Goal: Information Seeking & Learning: Learn about a topic

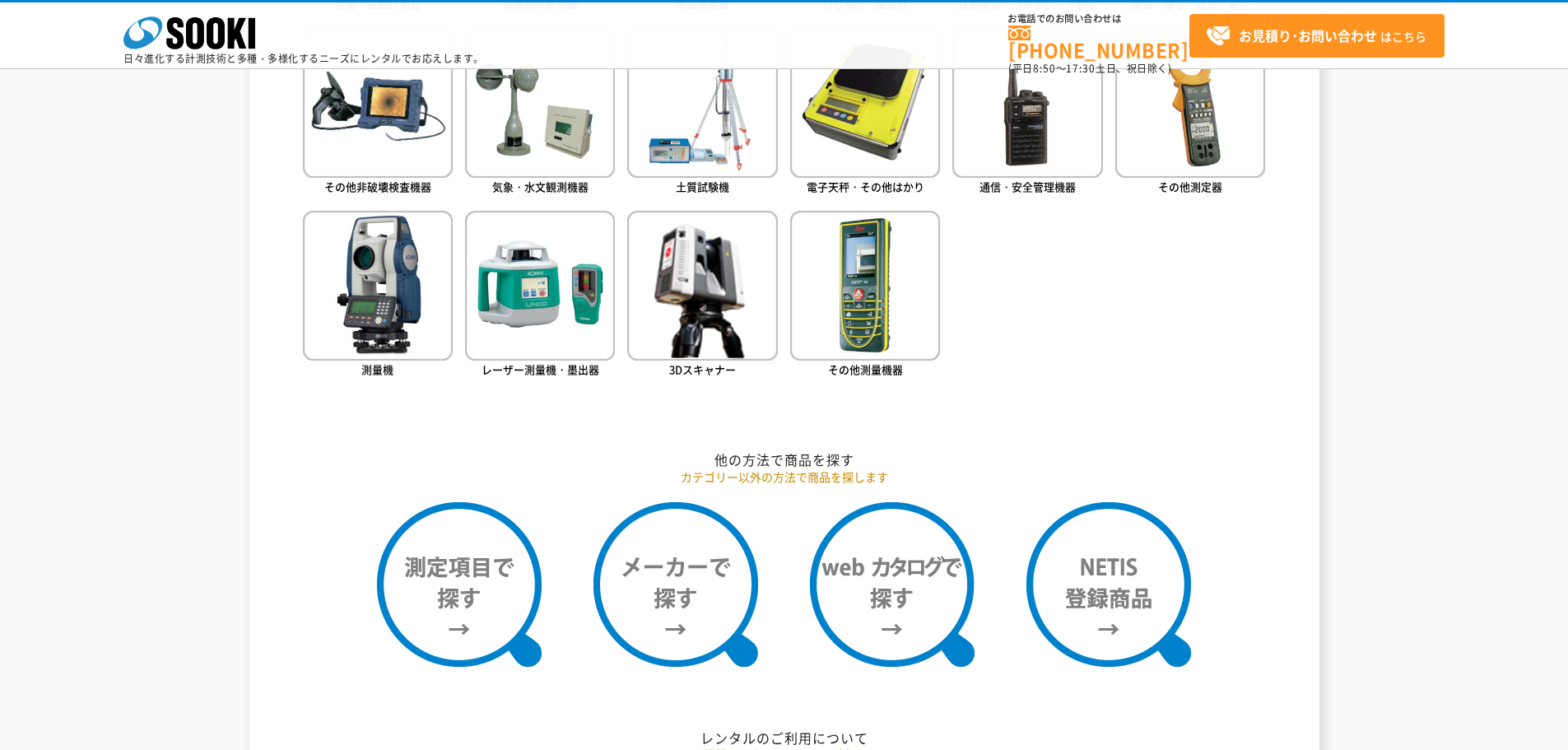
scroll to position [1173, 0]
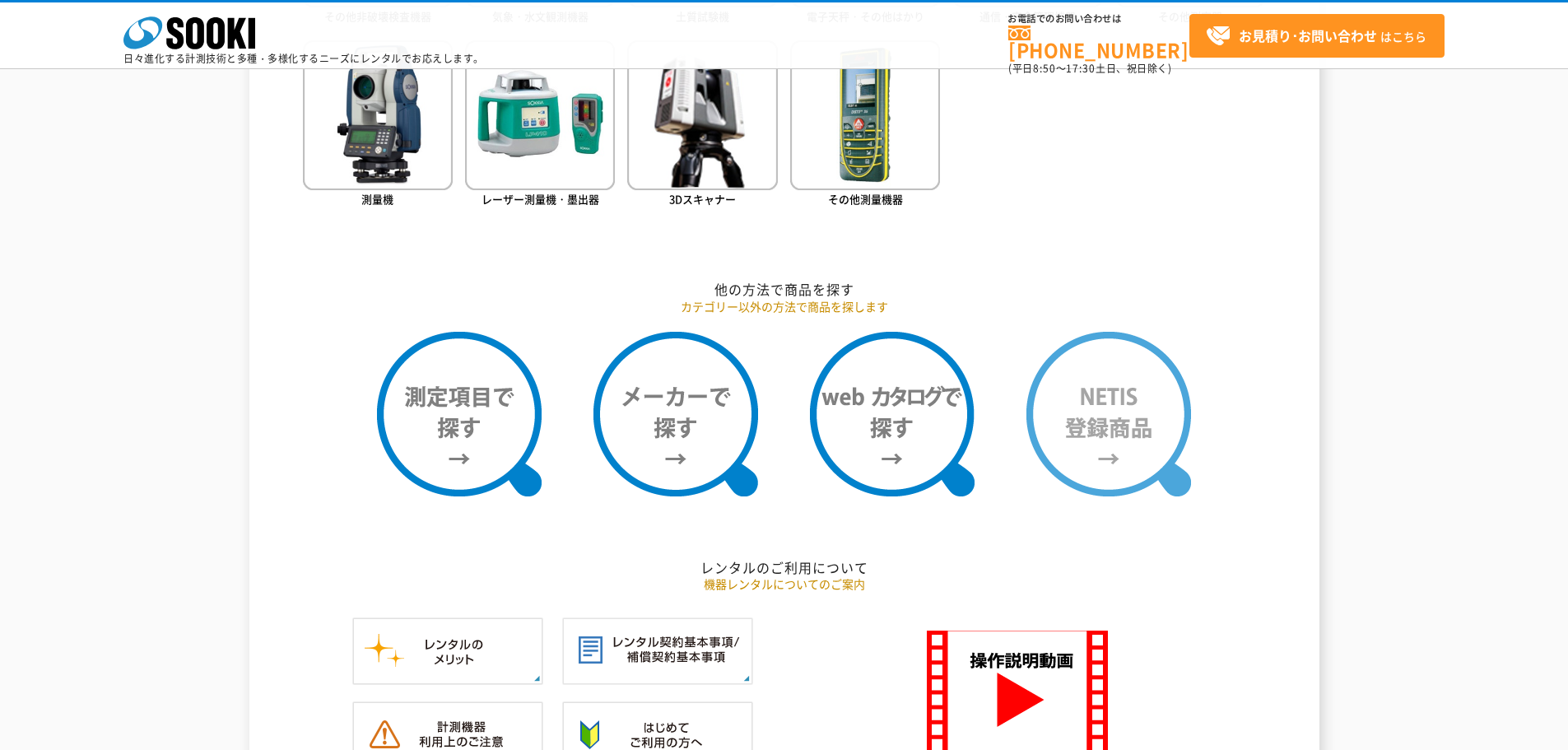
click at [1098, 465] on img at bounding box center [1108, 413] width 164 height 164
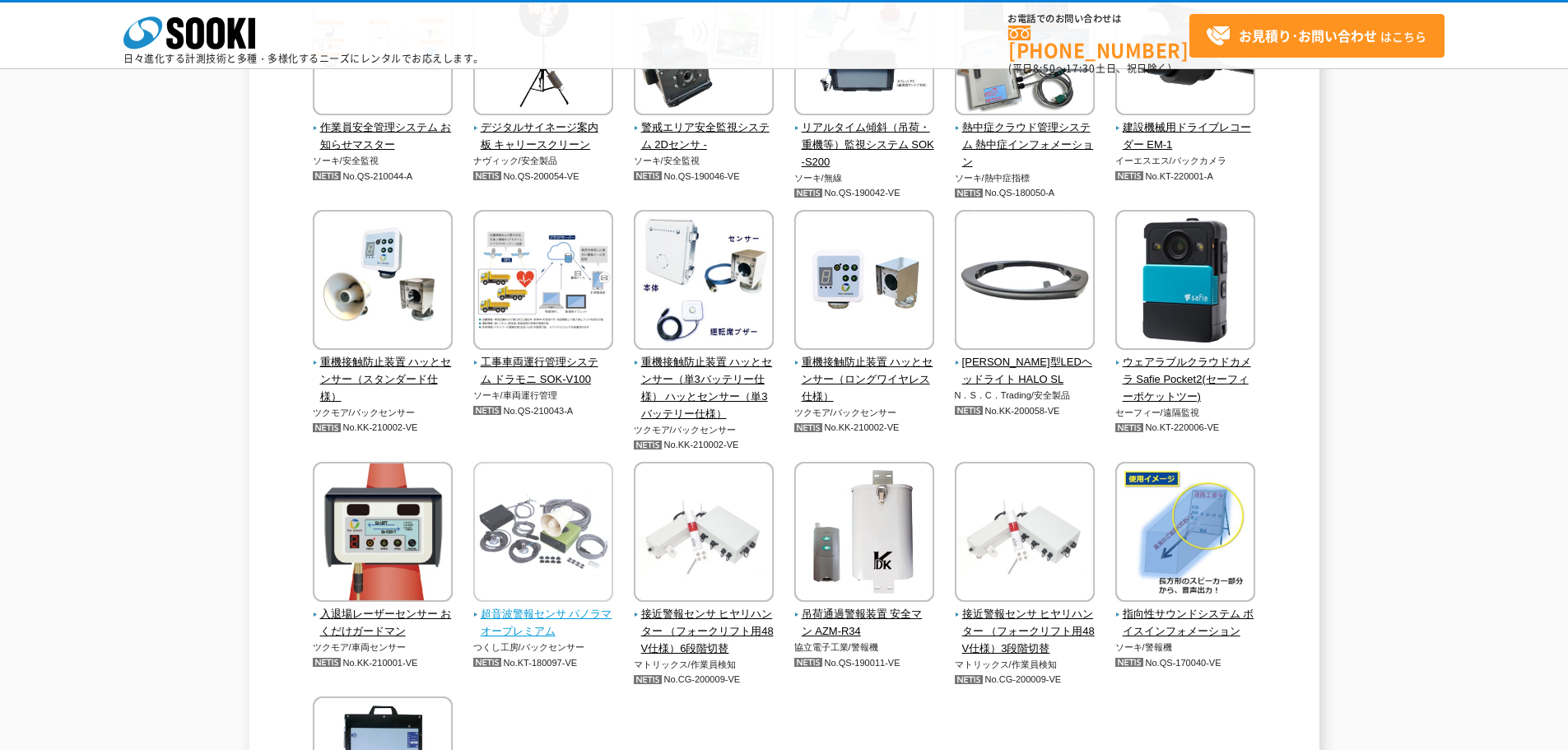
scroll to position [3787, 0]
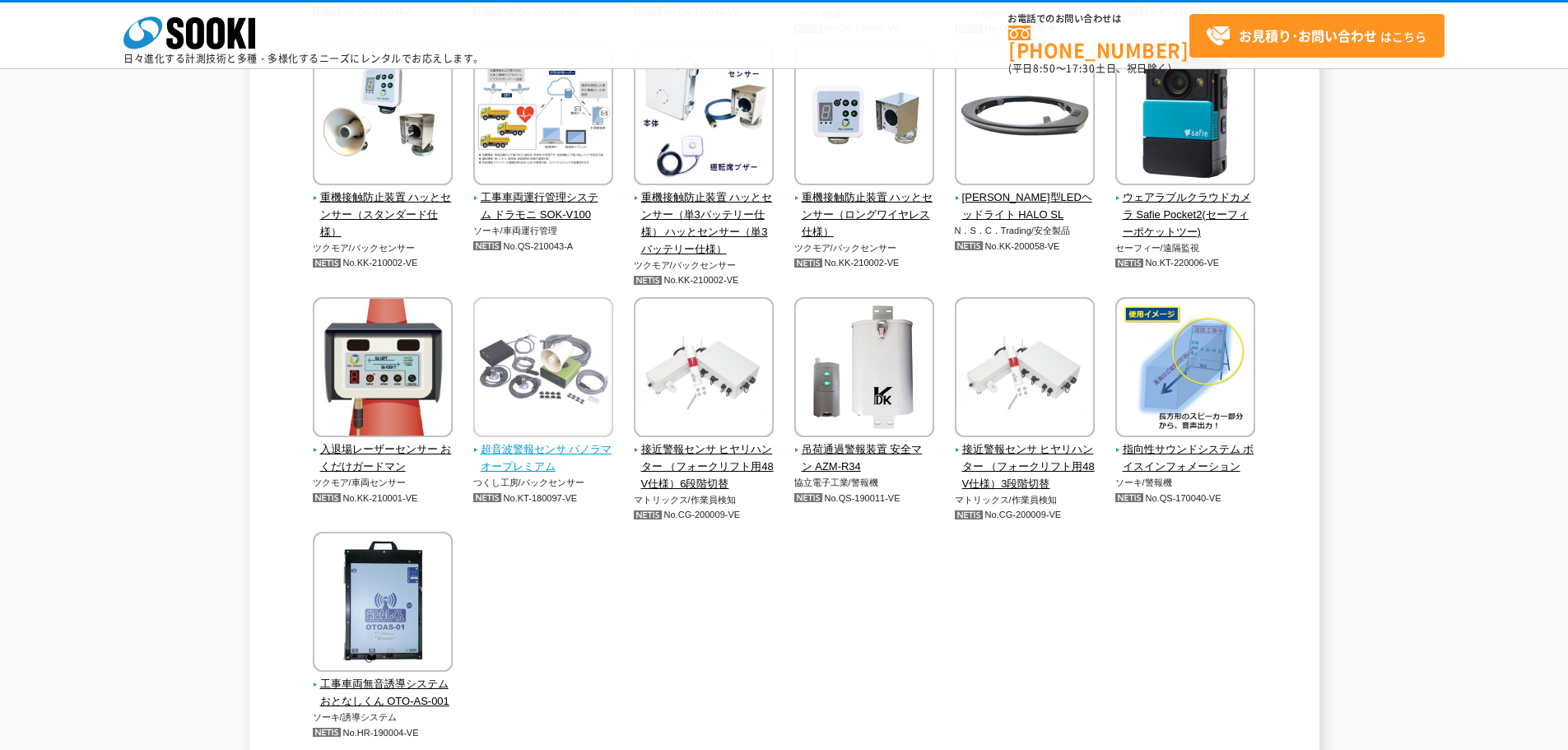
click at [531, 459] on span "超音波警報センサ パノラマオープレミアム" at bounding box center [543, 458] width 140 height 34
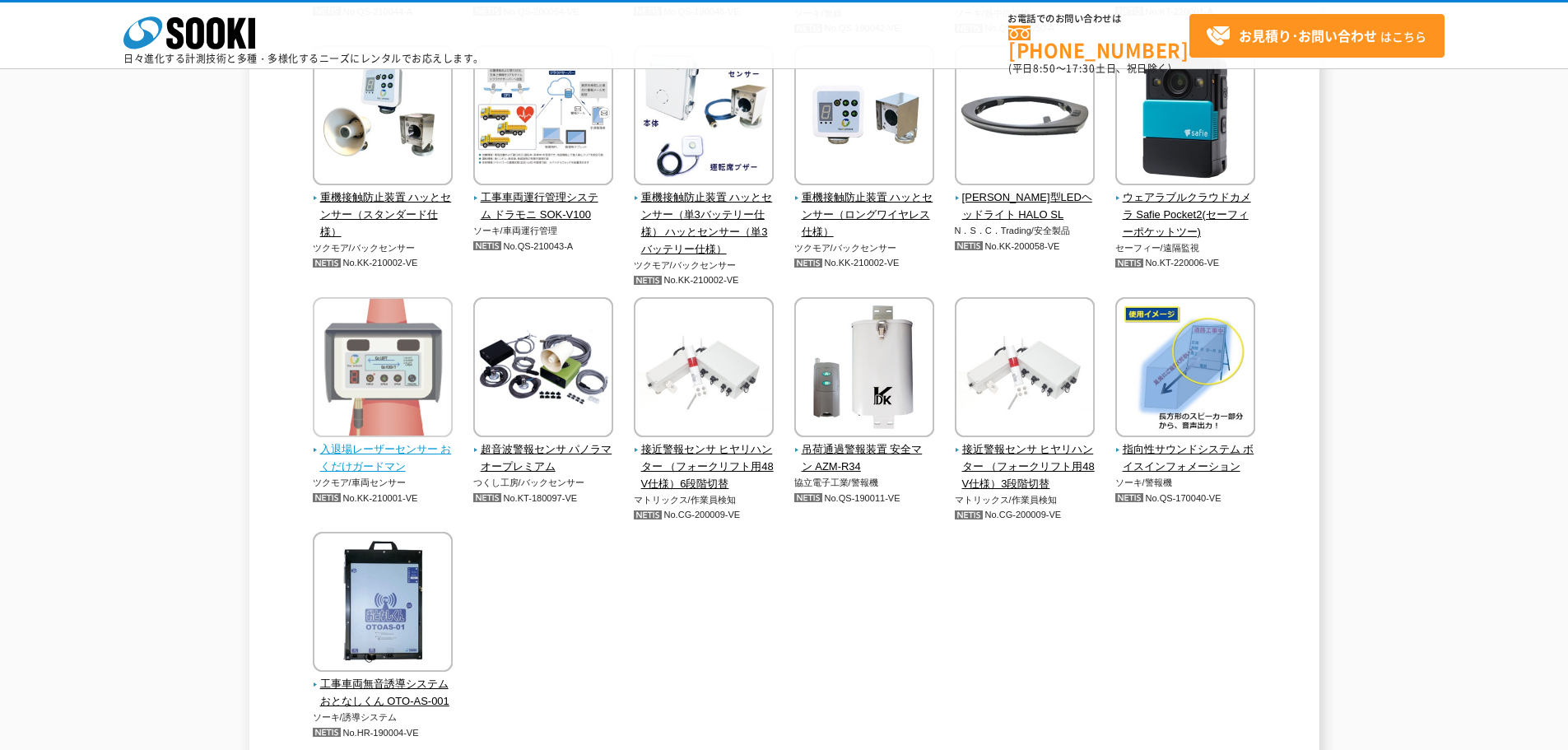
click at [376, 461] on span "入退場レーザーセンサー おくだけガードマン" at bounding box center [382, 458] width 140 height 34
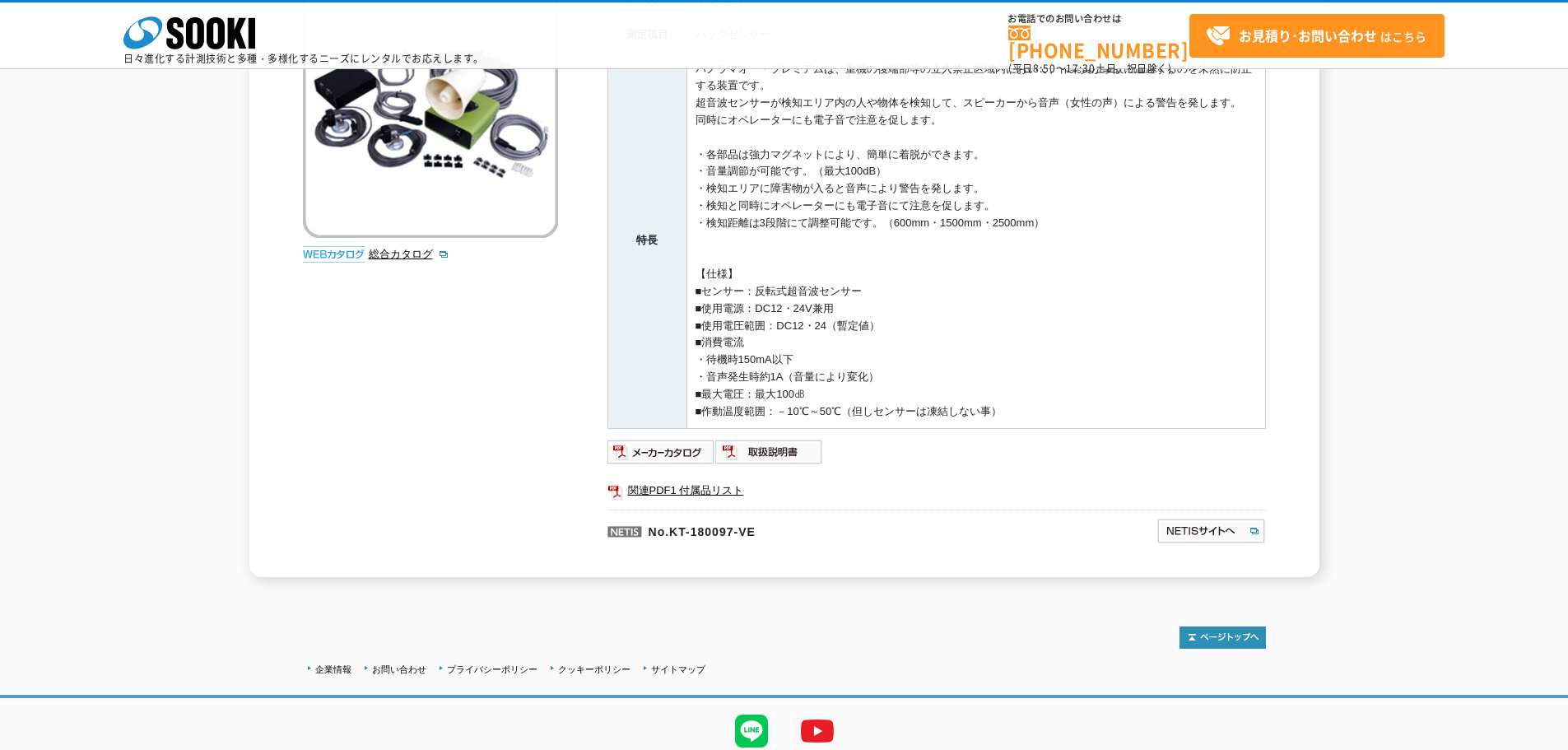
scroll to position [161, 0]
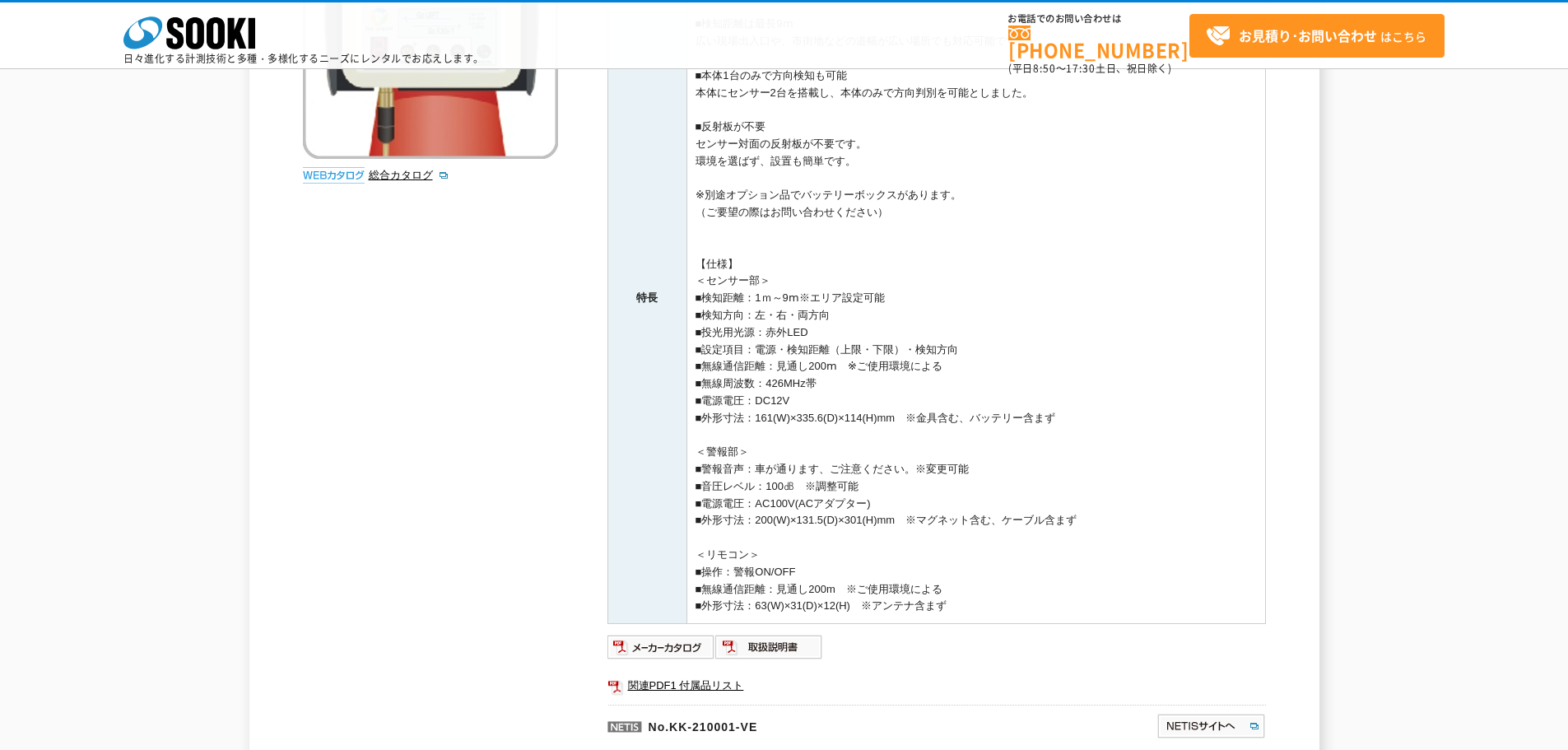
scroll to position [412, 0]
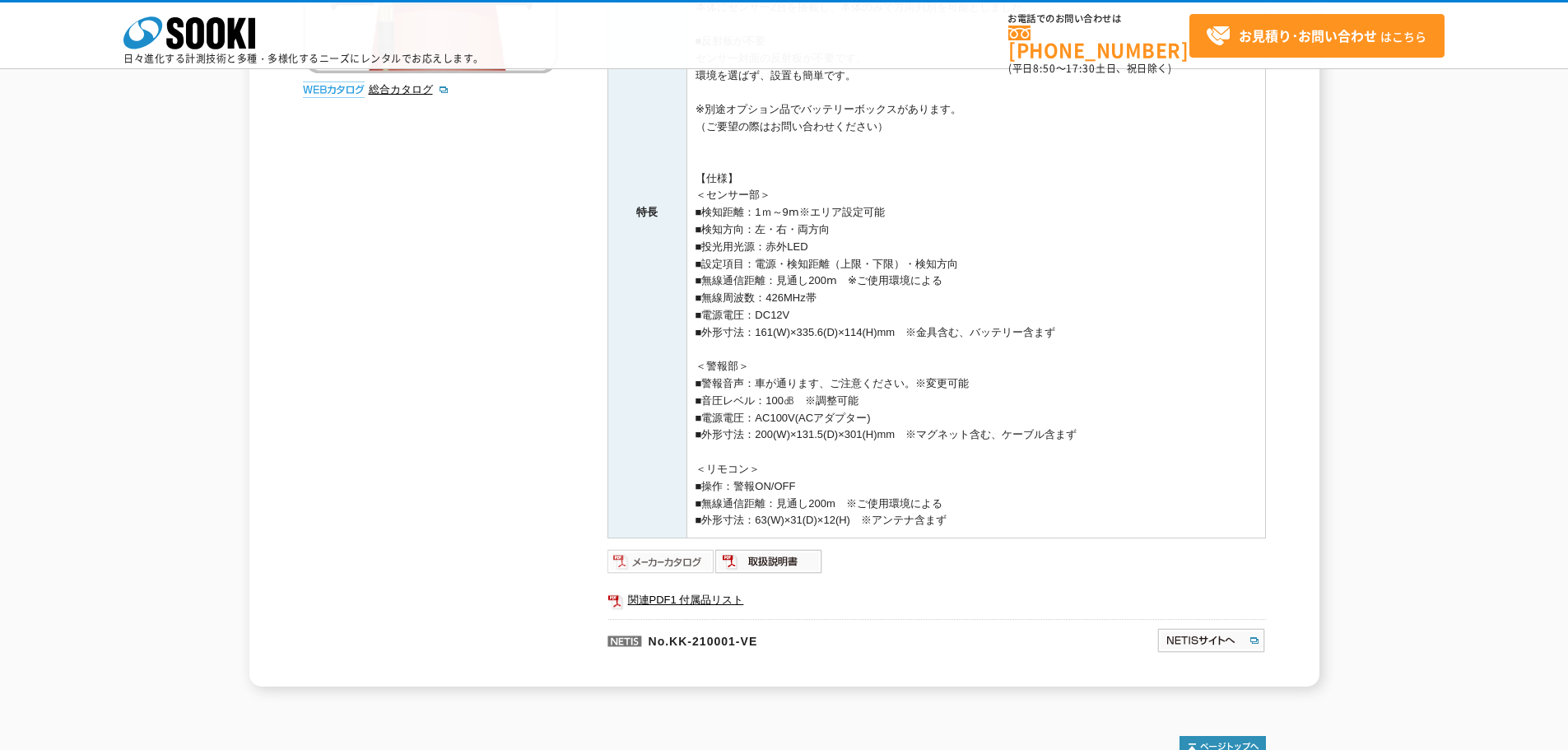
click at [648, 564] on img at bounding box center [661, 561] width 108 height 27
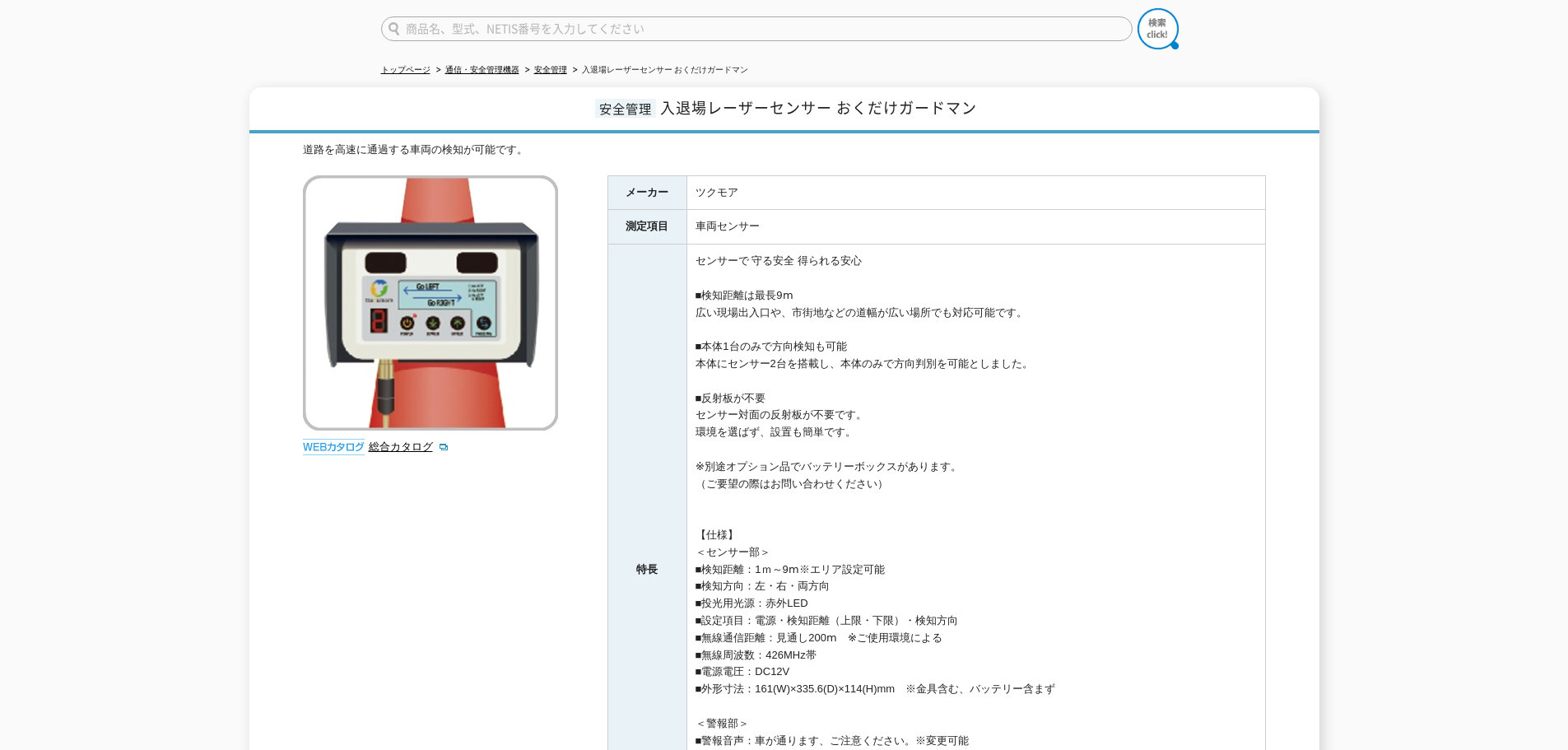
scroll to position [0, 0]
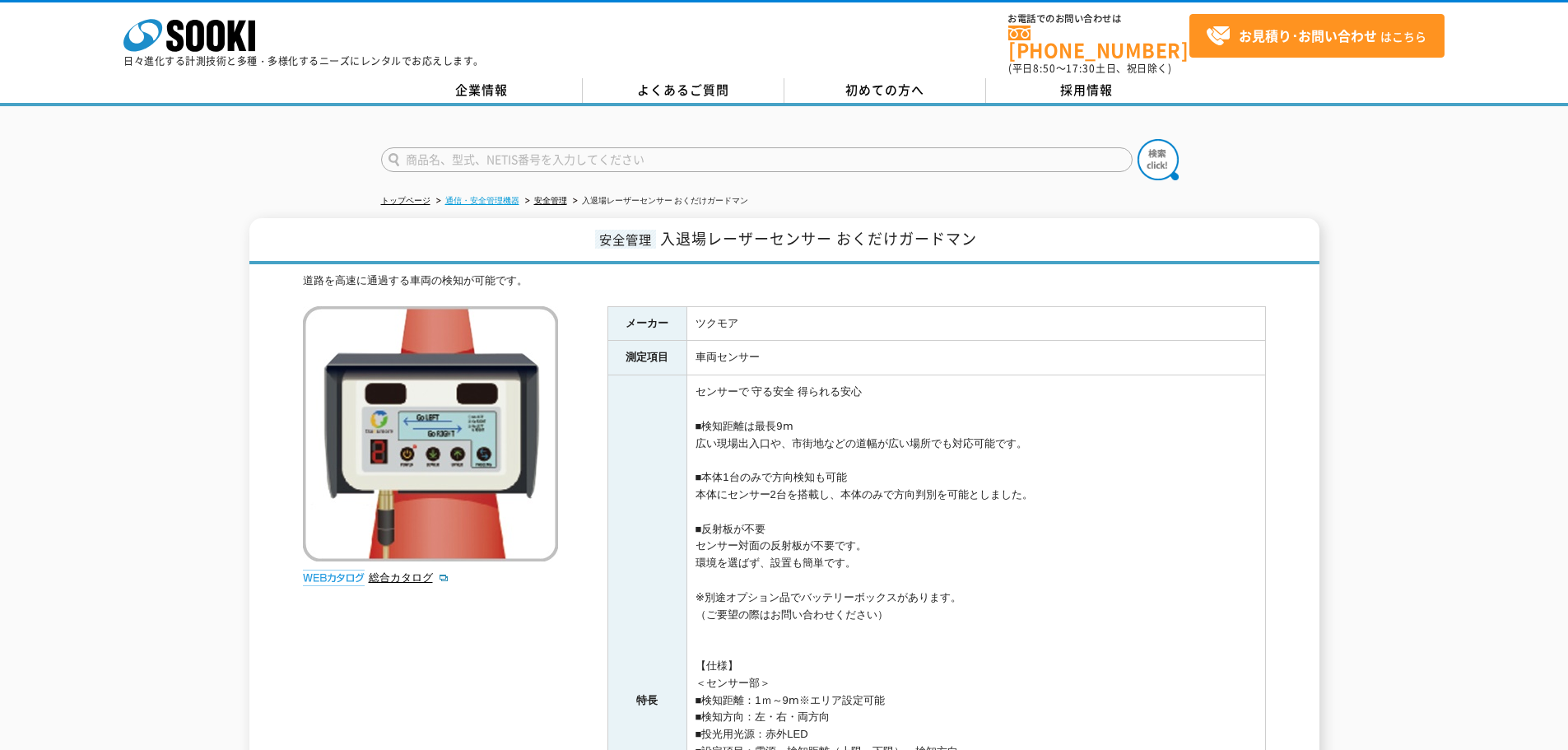
click at [495, 196] on link "通信・安全管理機器" at bounding box center [482, 201] width 74 height 9
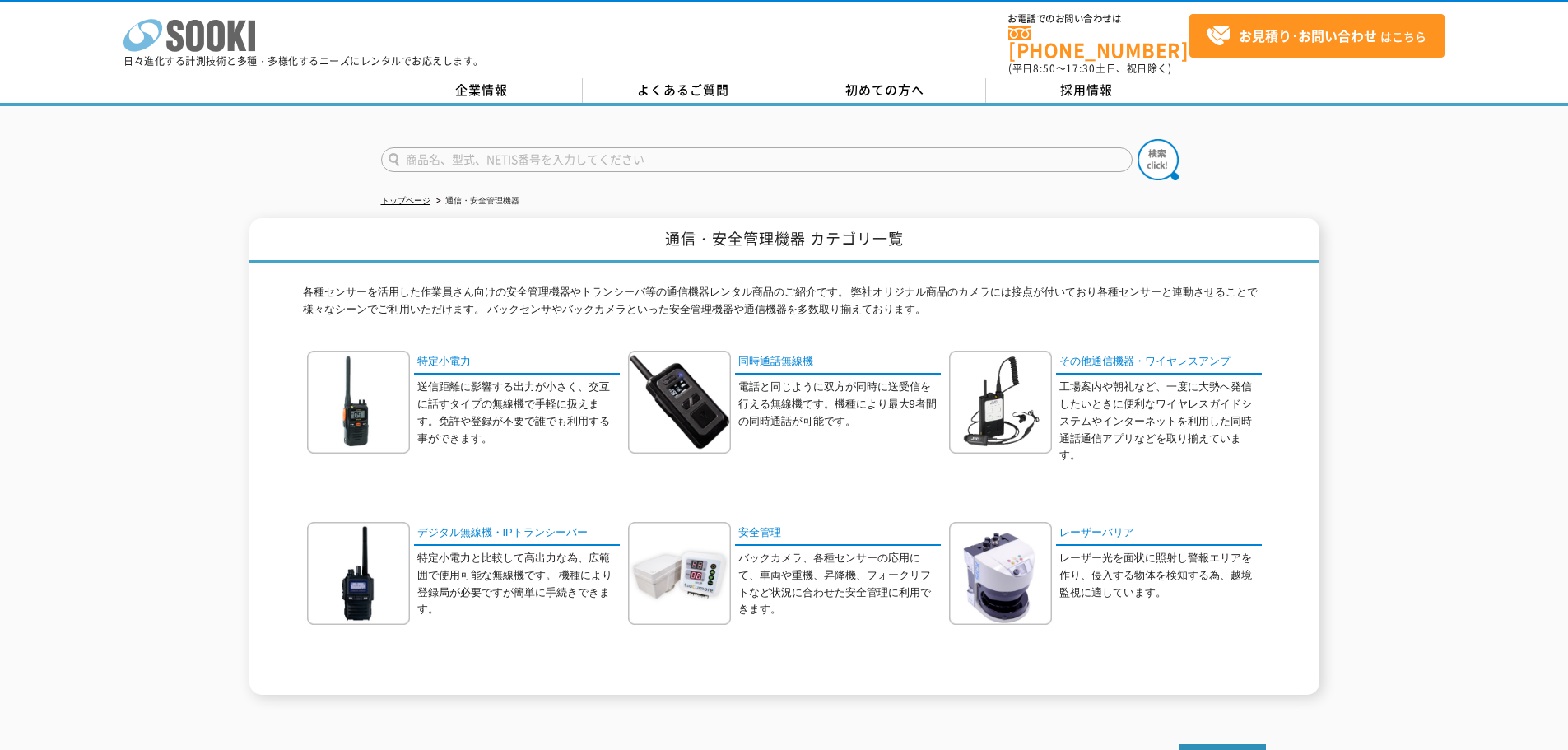
click at [177, 31] on icon "株式会社 ソーキ" at bounding box center [189, 35] width 132 height 33
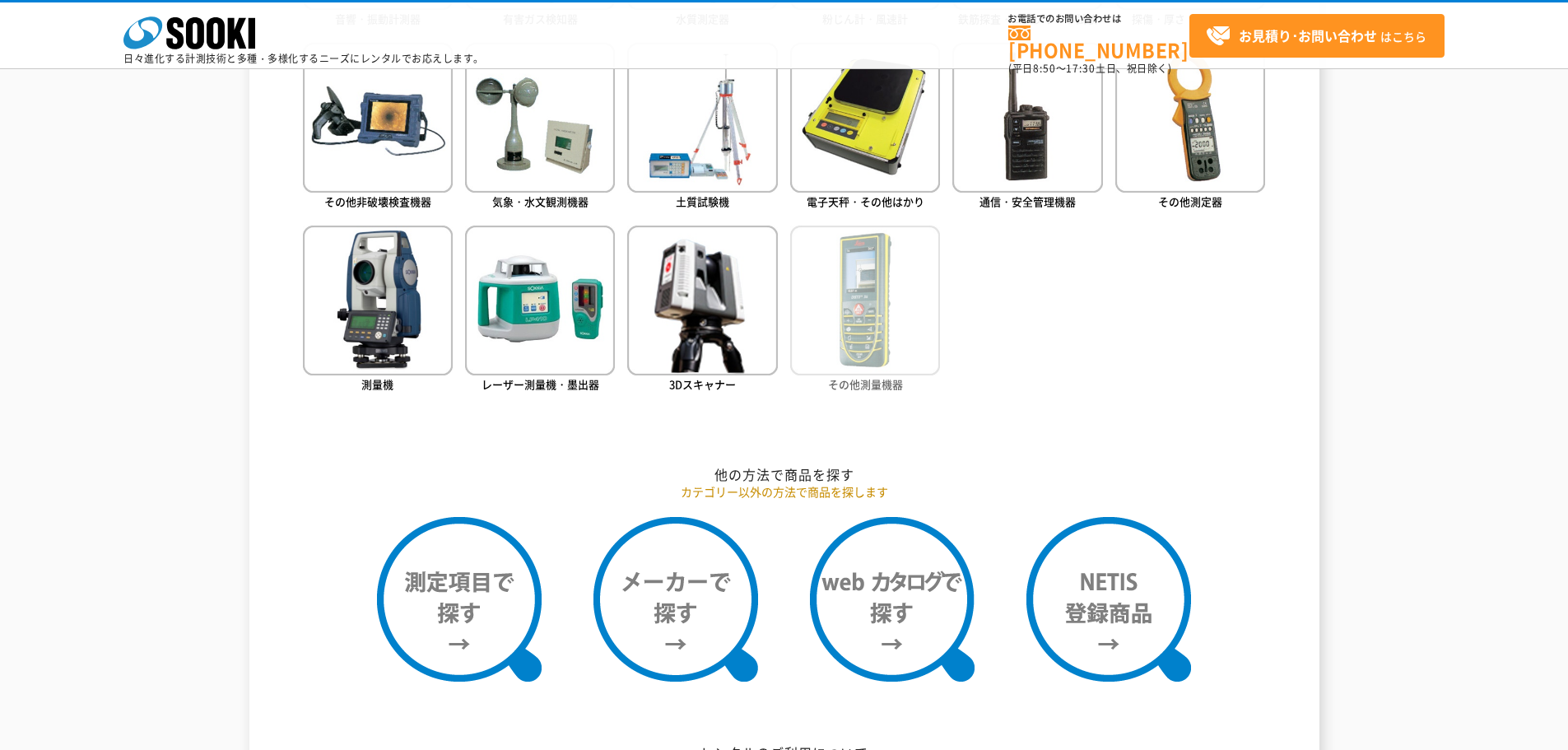
scroll to position [741, 0]
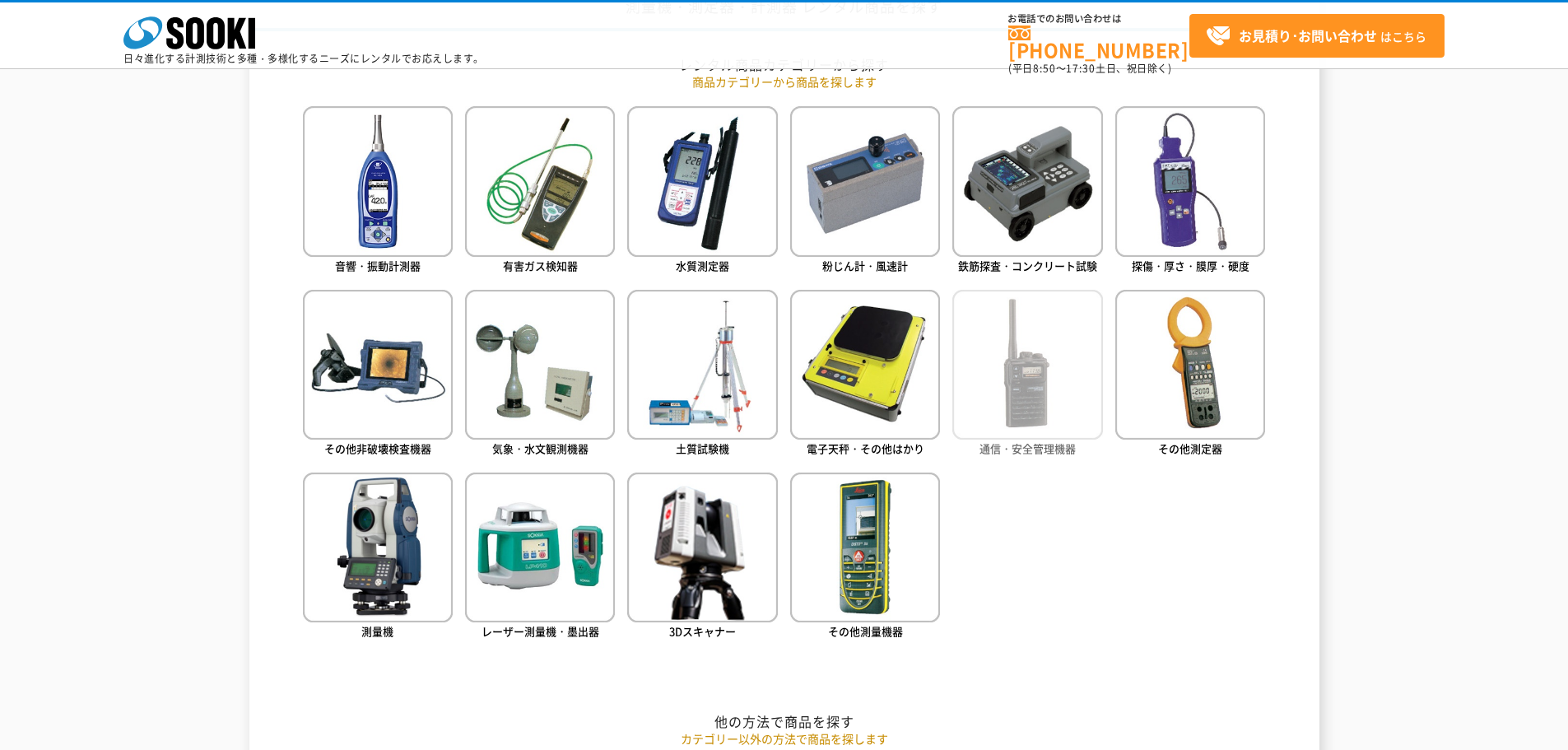
click at [1072, 325] on img at bounding box center [1027, 365] width 150 height 150
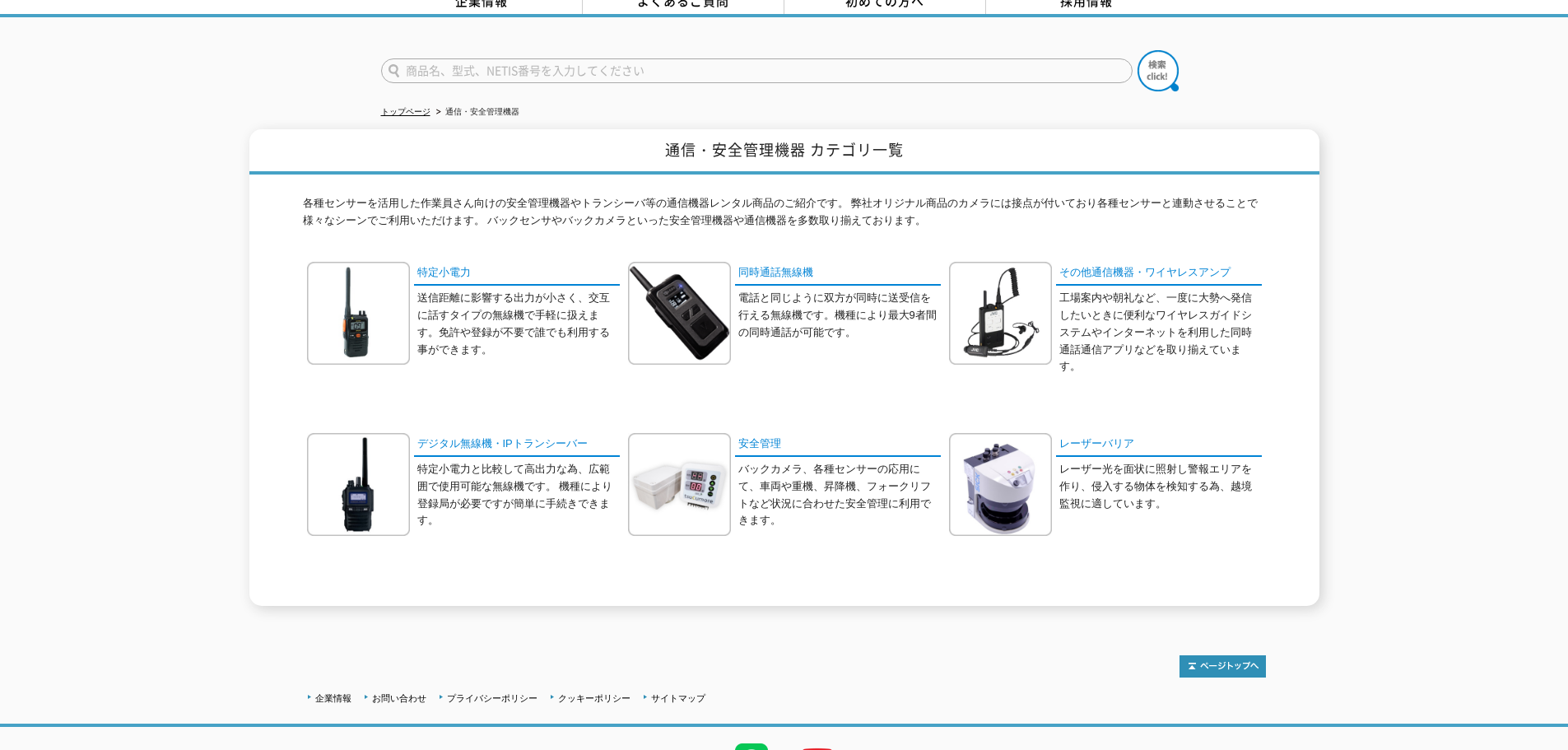
scroll to position [169, 0]
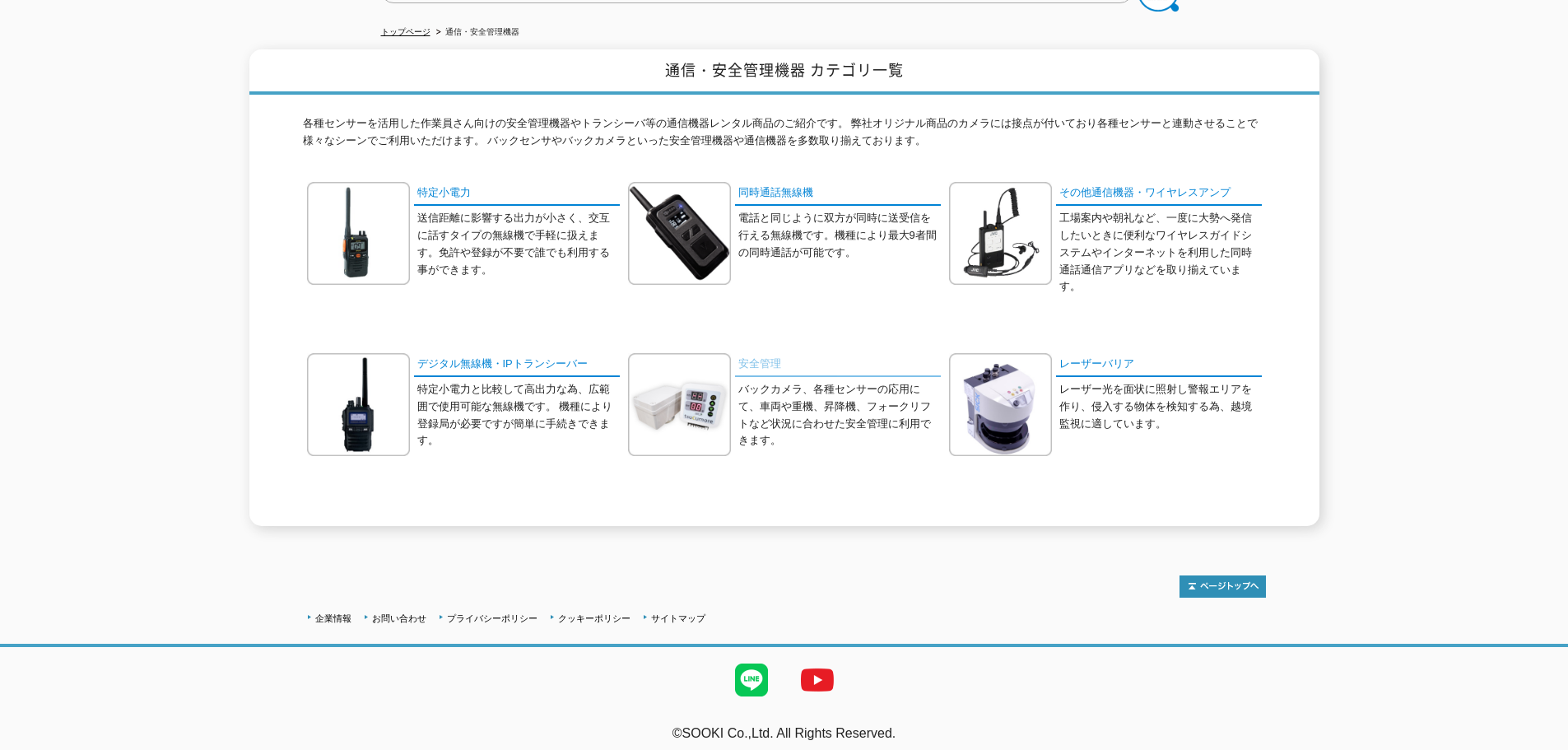
click at [774, 353] on link "安全管理" at bounding box center [838, 365] width 206 height 24
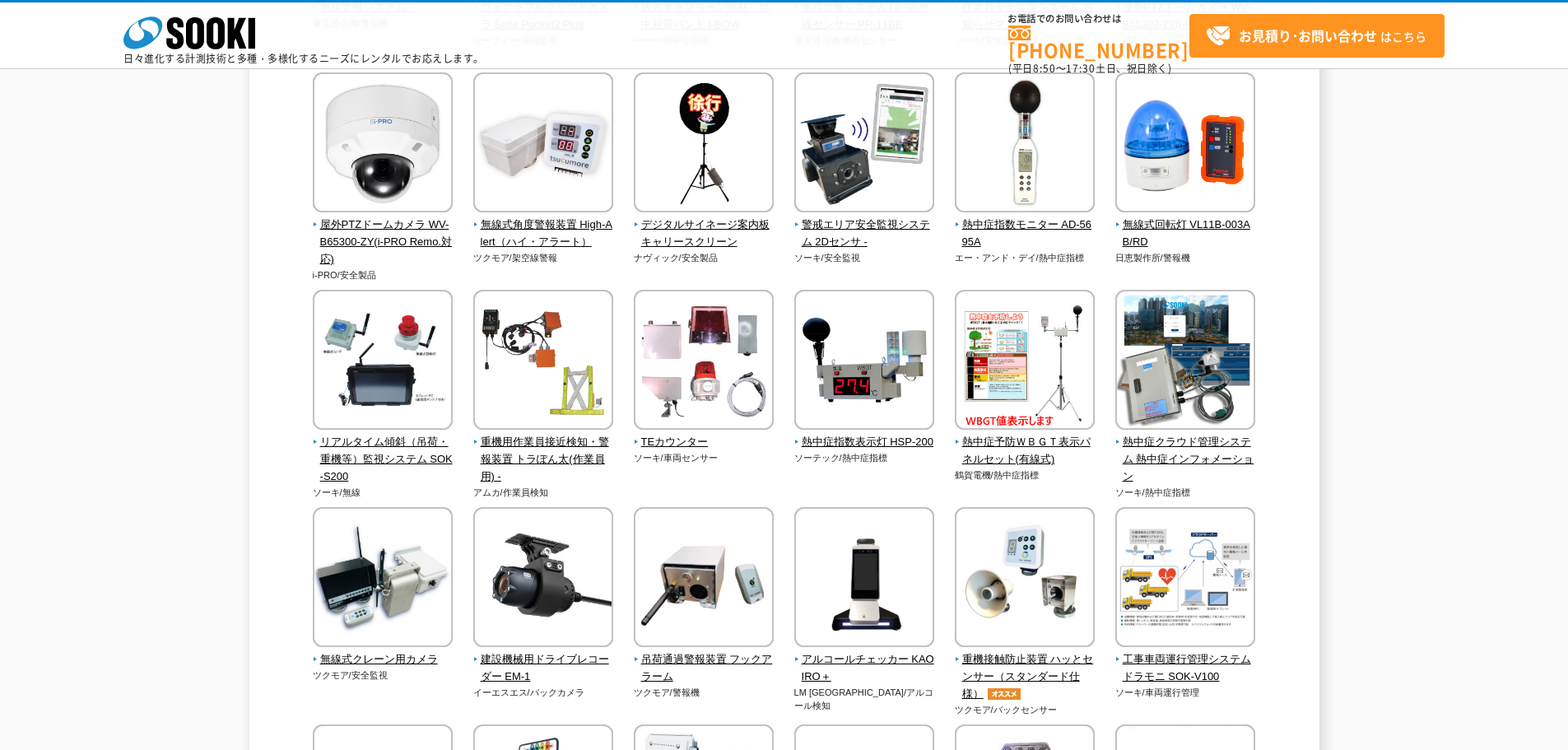
scroll to position [1317, 0]
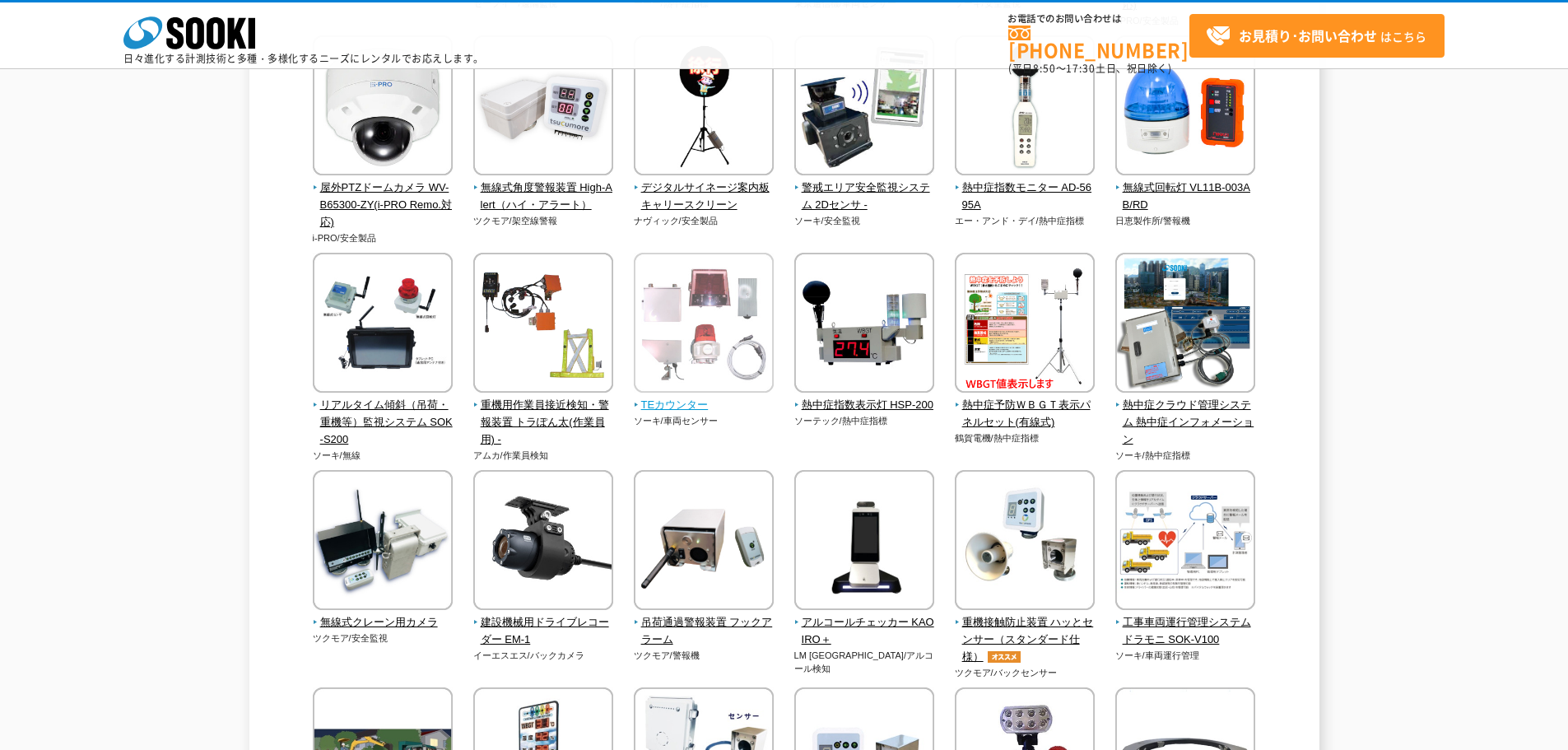
click at [694, 340] on img at bounding box center [703, 325] width 140 height 144
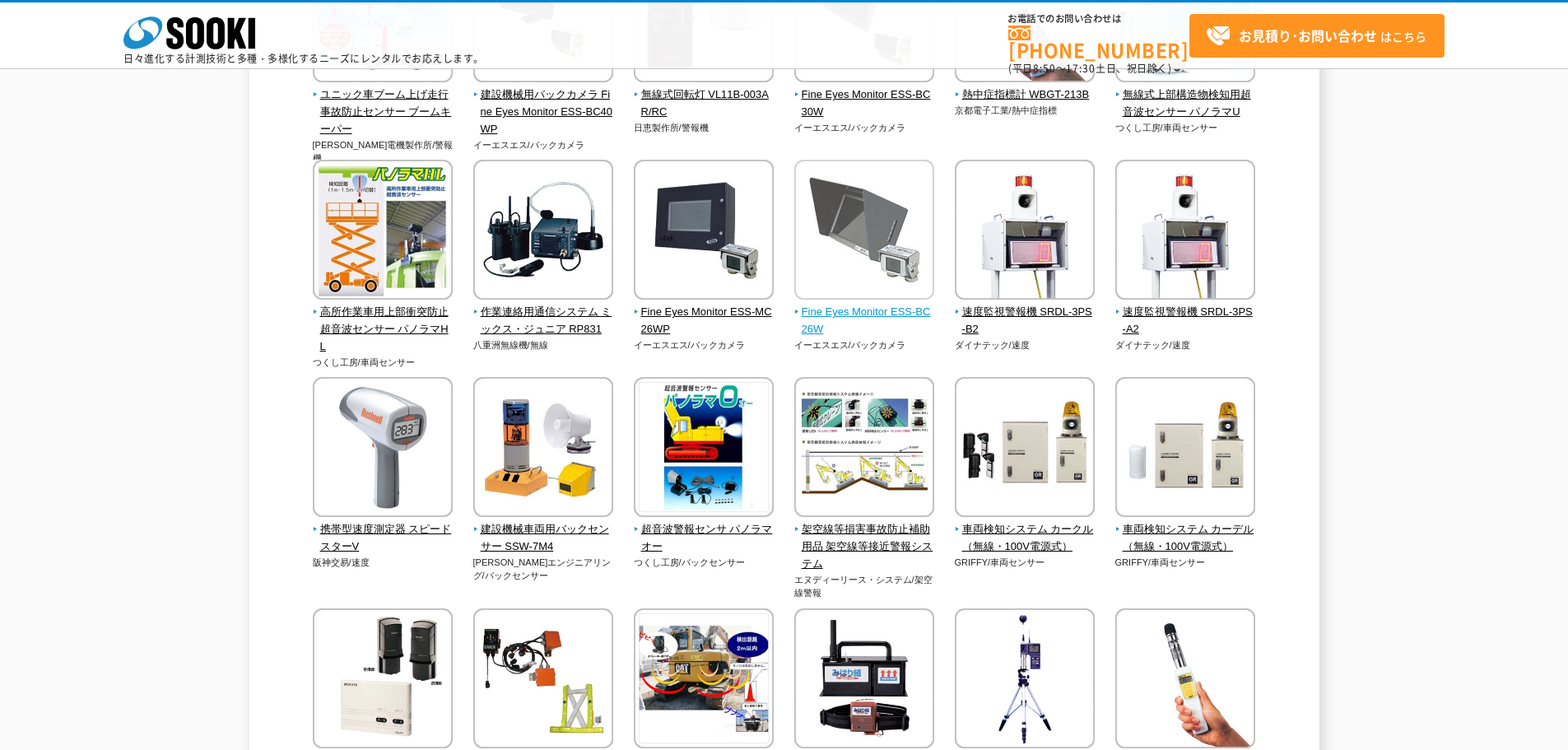
scroll to position [2964, 0]
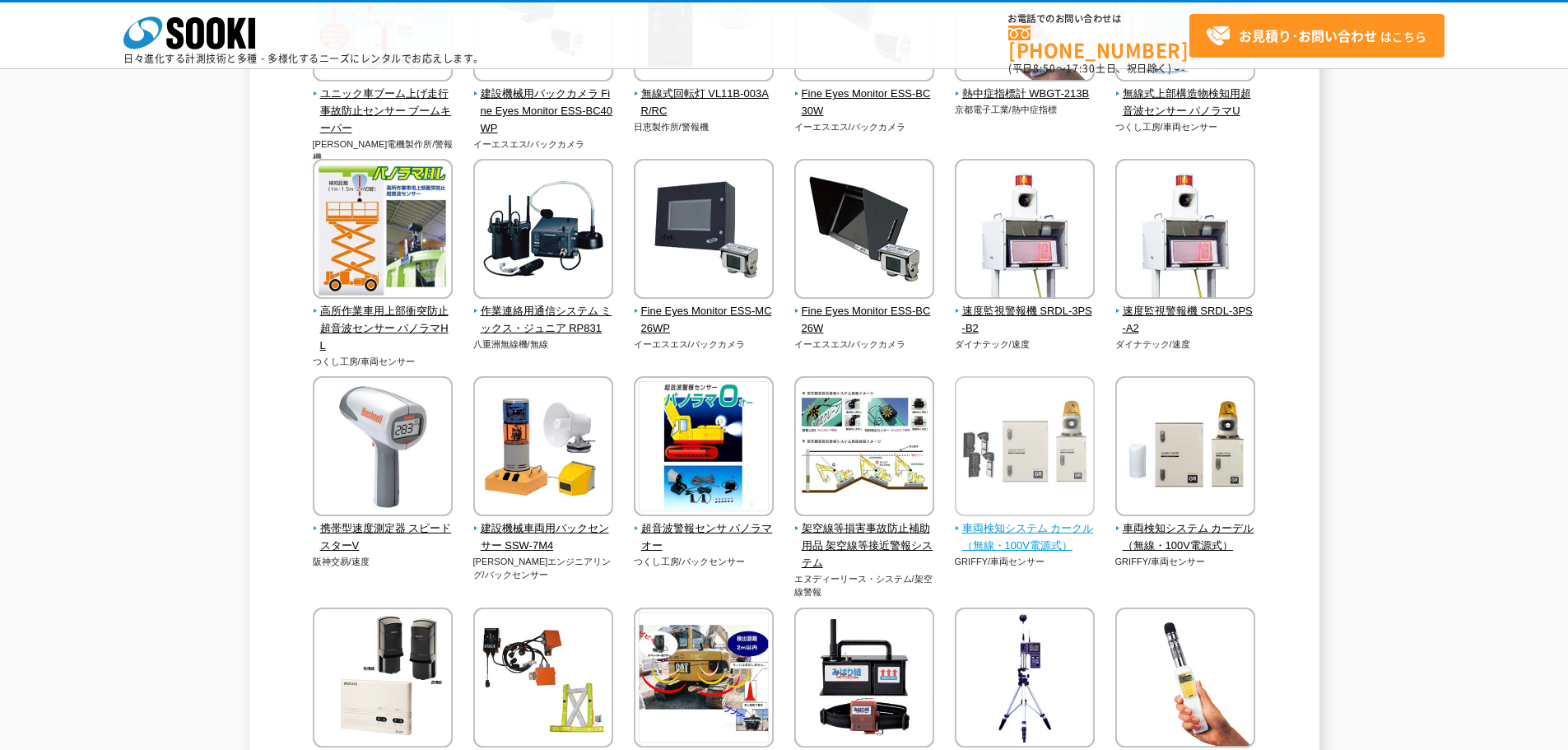
click at [1029, 519] on img at bounding box center [1025, 448] width 140 height 144
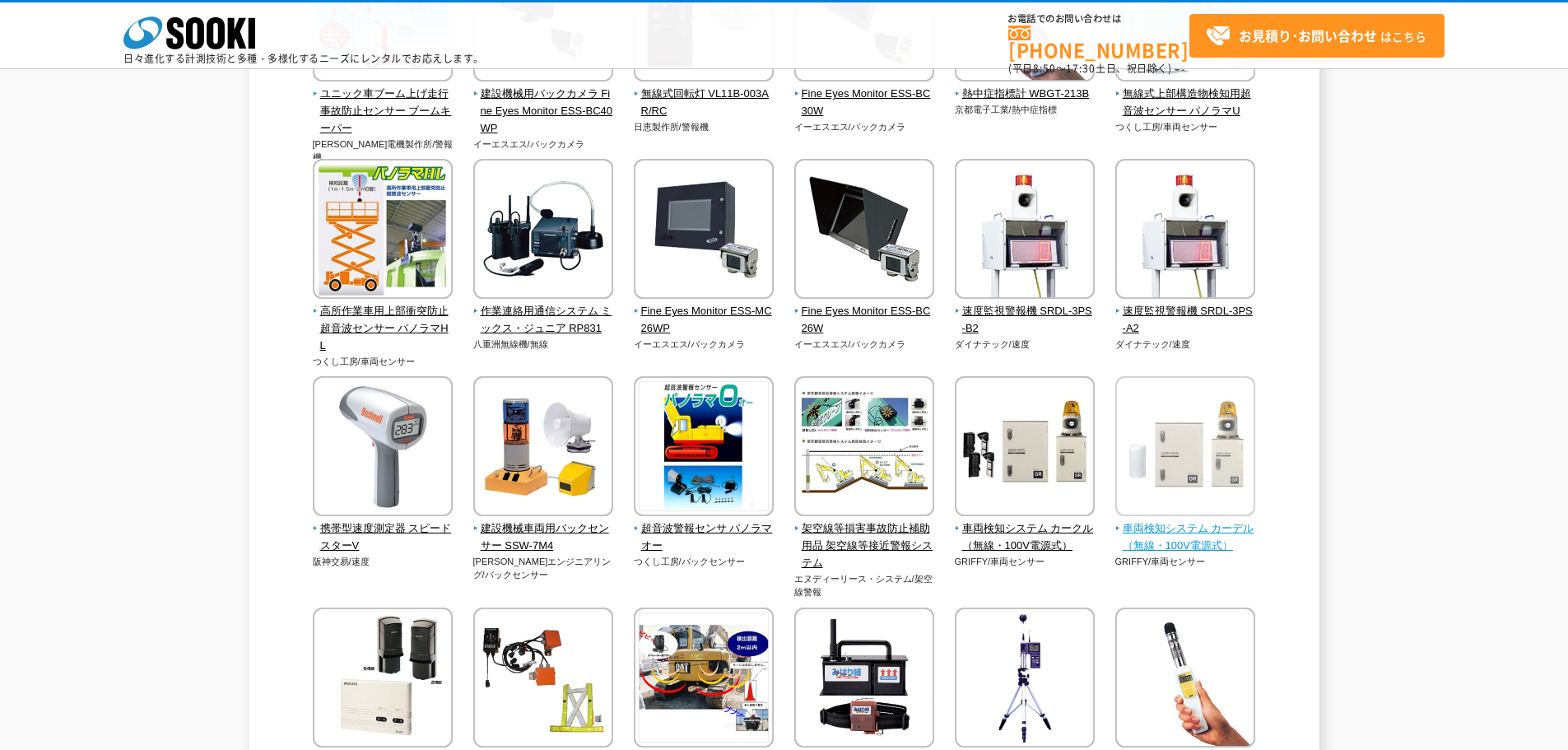
click at [1191, 543] on span "車両検知システム カーデル（無線・100V電源式）" at bounding box center [1186, 537] width 140 height 34
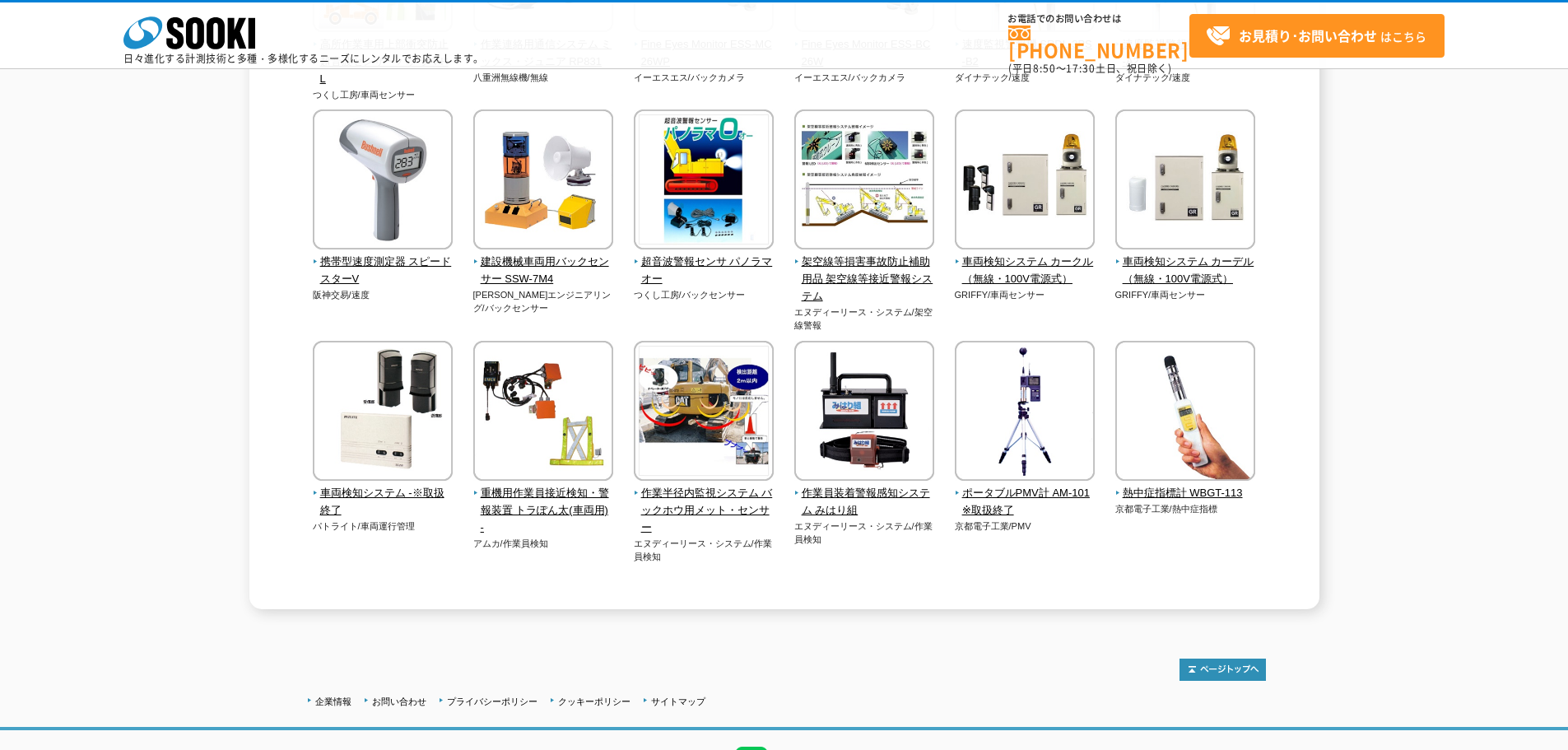
scroll to position [3294, 0]
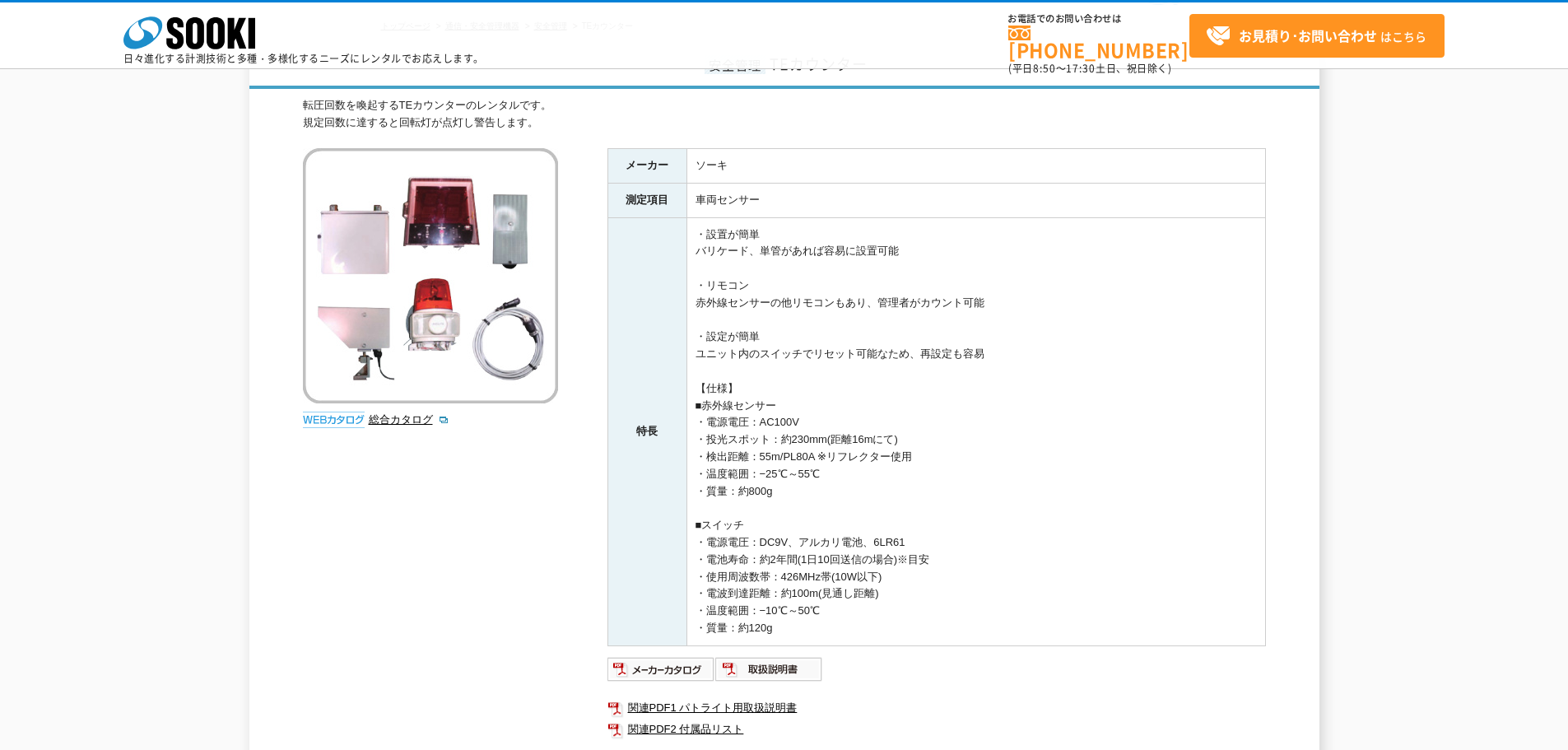
scroll to position [247, 0]
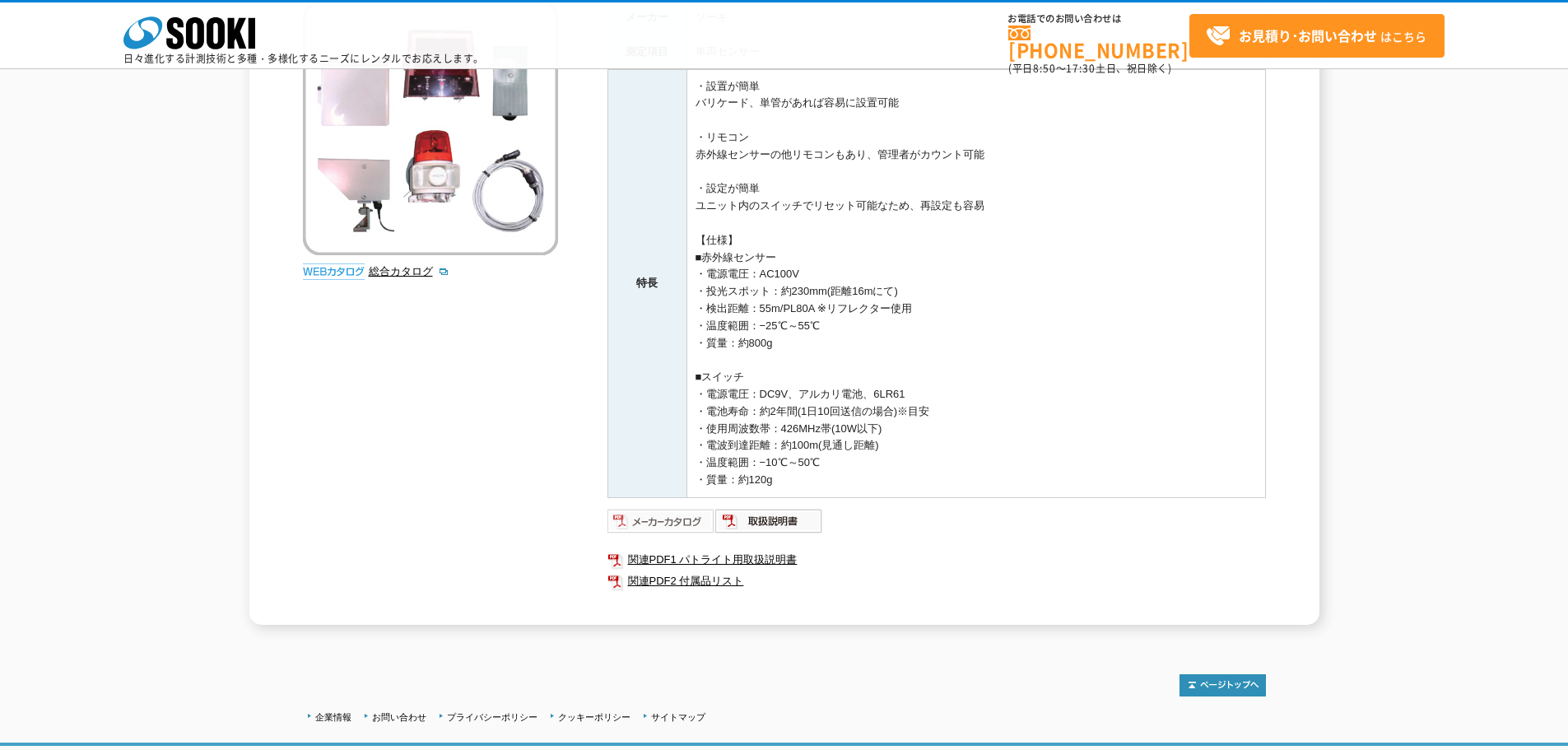
click at [678, 524] on img at bounding box center [661, 521] width 108 height 27
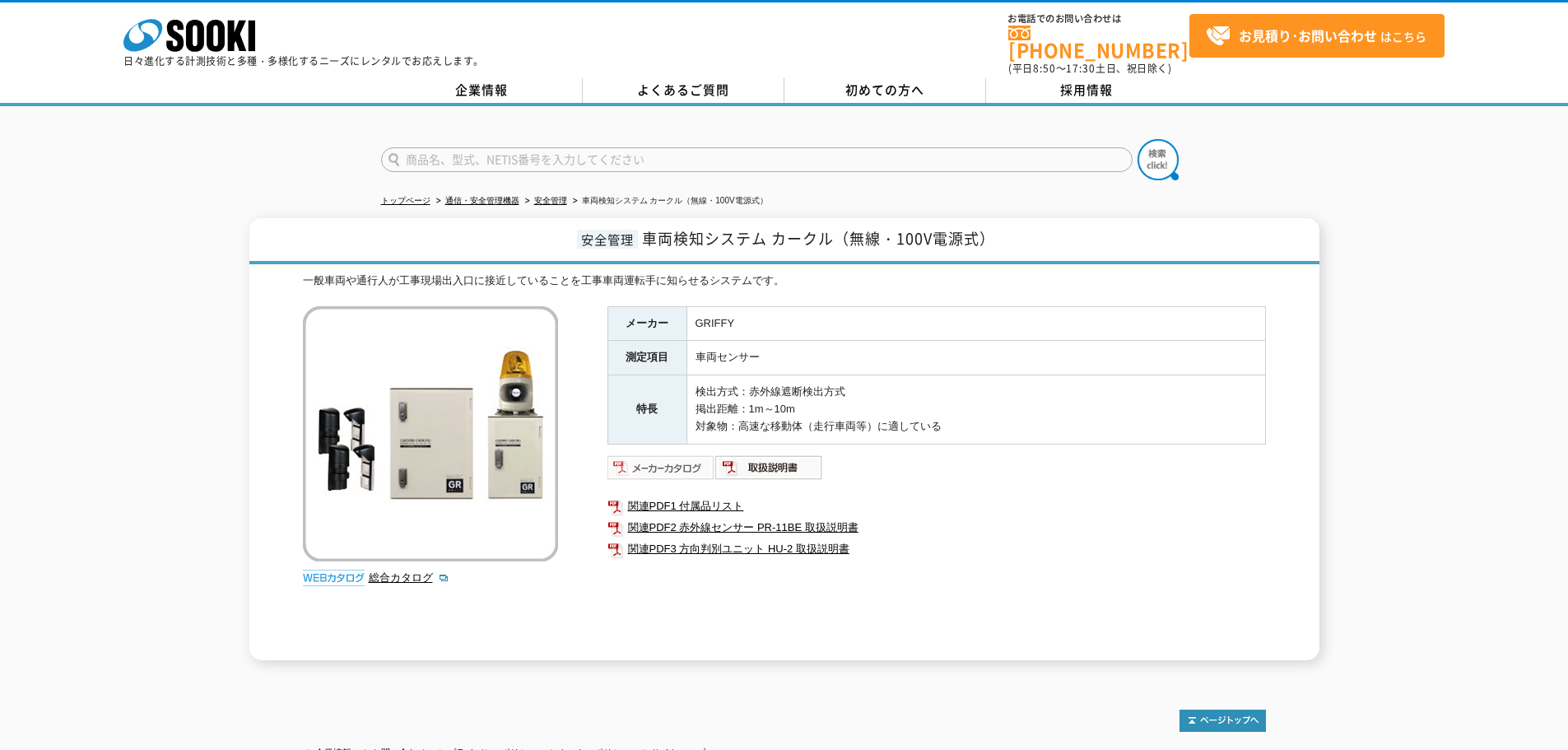
click at [645, 457] on img at bounding box center [661, 468] width 108 height 27
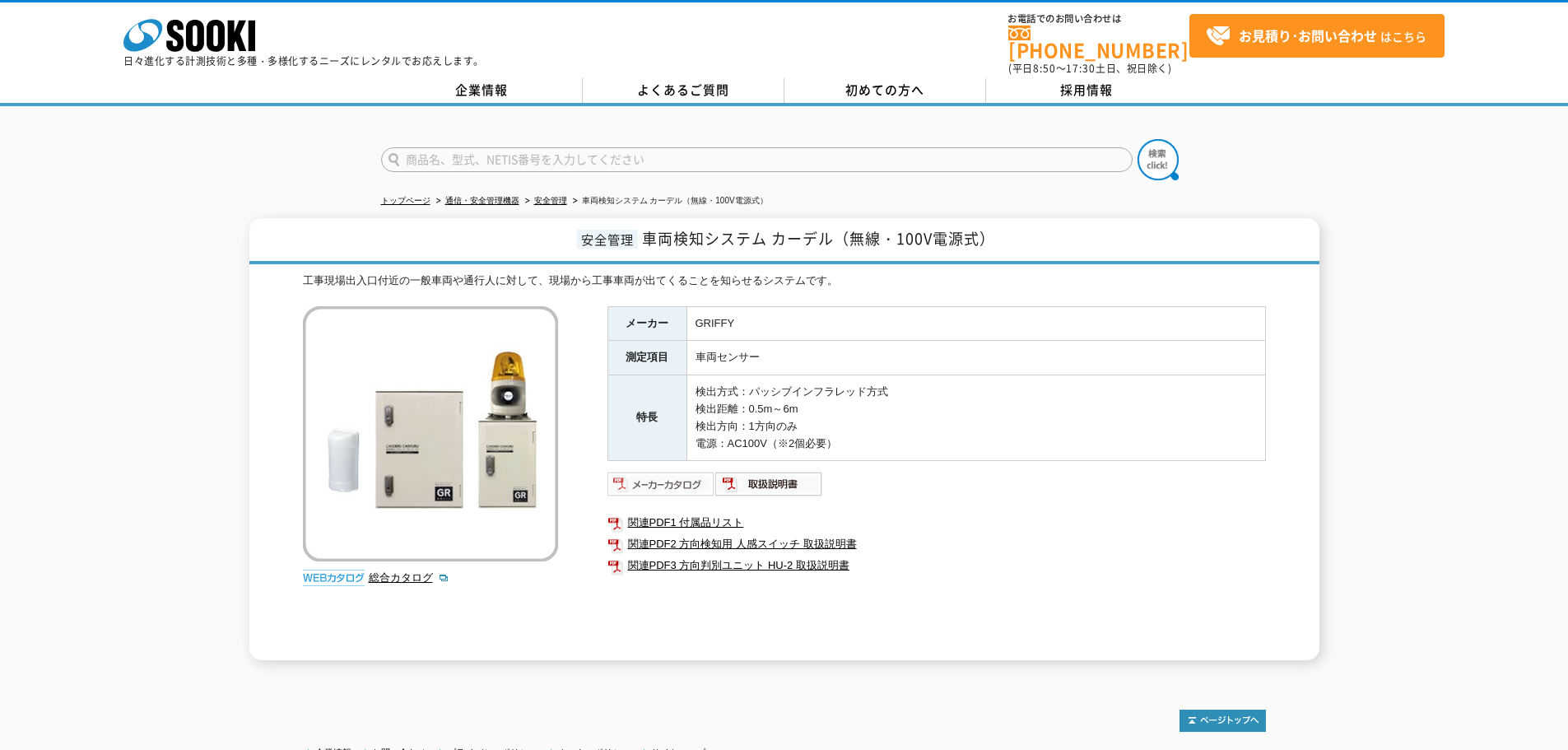
click at [654, 471] on img at bounding box center [661, 484] width 108 height 27
